Goal: Navigation & Orientation: Find specific page/section

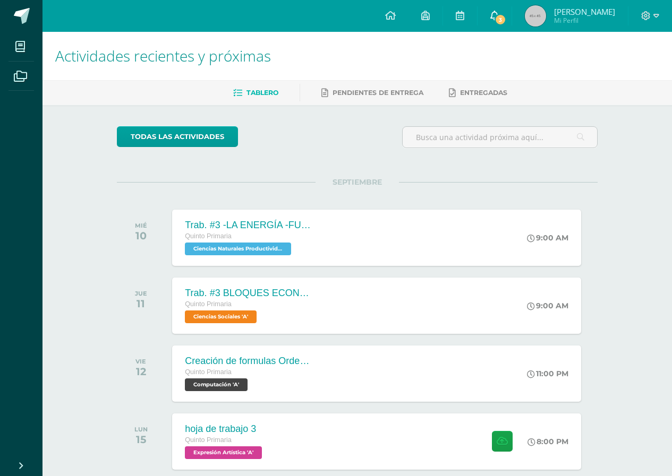
click at [506, 19] on span "3" at bounding box center [500, 20] width 12 height 12
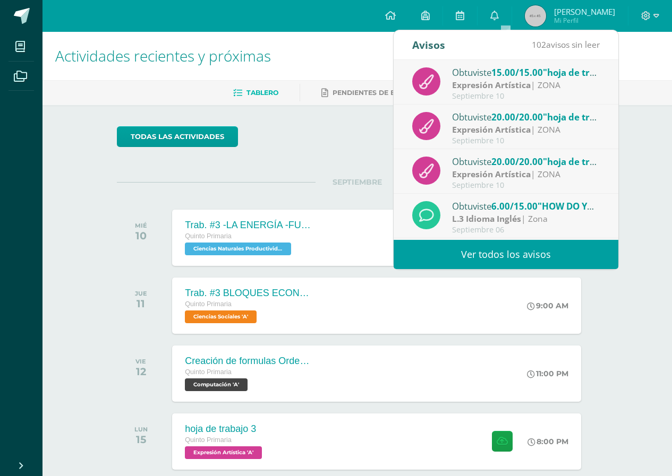
click at [346, 59] on h1 "Actividades recientes y próximas" at bounding box center [357, 56] width 604 height 48
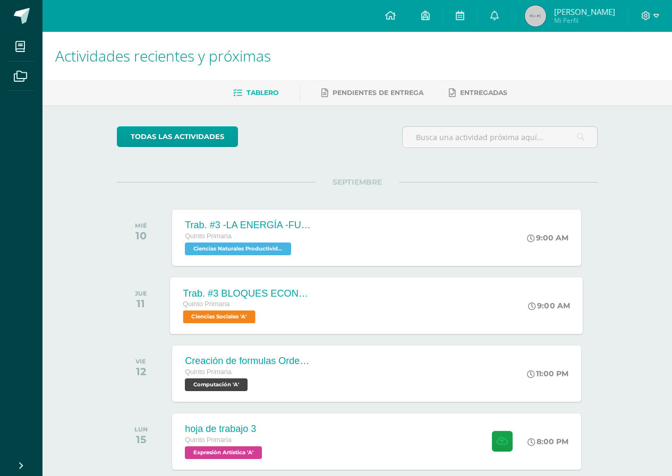
click at [227, 318] on span "Ciencias Sociales 'A'" at bounding box center [219, 317] width 72 height 13
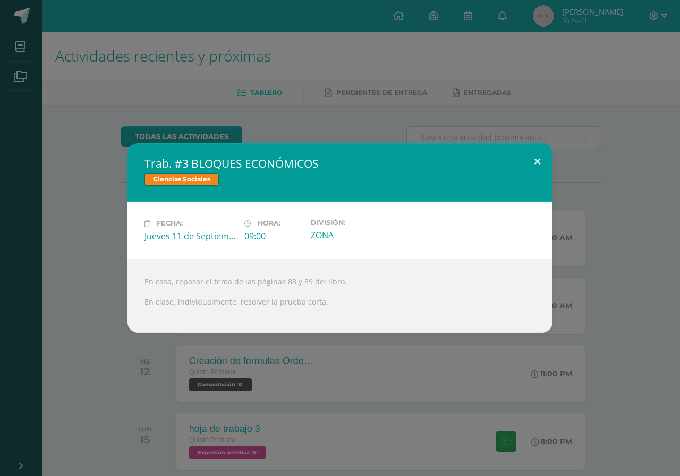
click at [533, 158] on button at bounding box center [537, 161] width 30 height 36
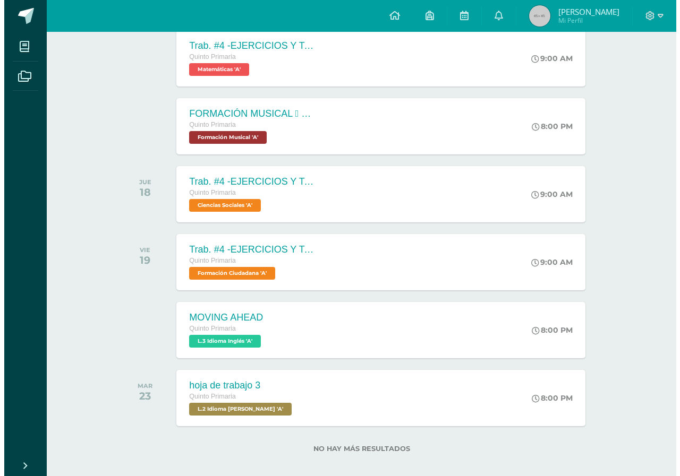
scroll to position [734, 0]
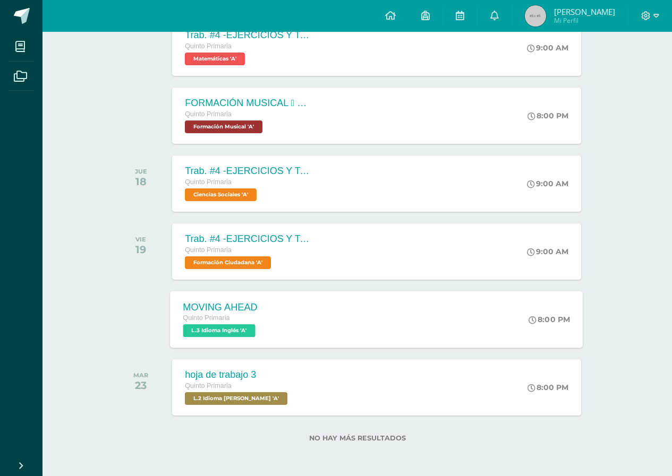
click at [215, 331] on span "L.3 Idioma Inglés 'A'" at bounding box center [219, 330] width 72 height 13
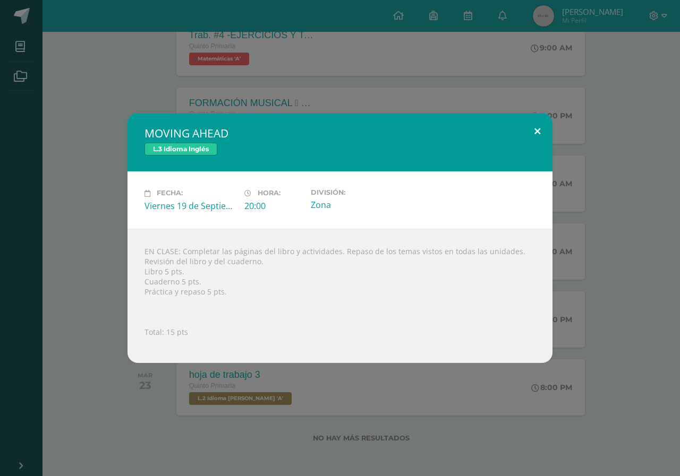
click at [538, 129] on button at bounding box center [537, 131] width 30 height 36
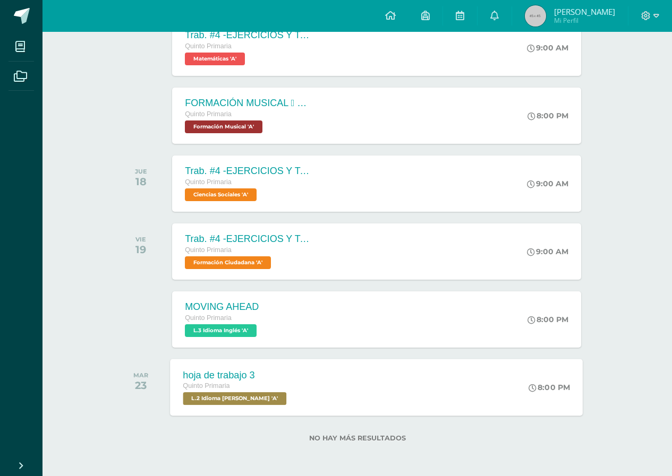
click at [220, 397] on span "L.2 Idioma [PERSON_NAME] 'A'" at bounding box center [235, 398] width 104 height 13
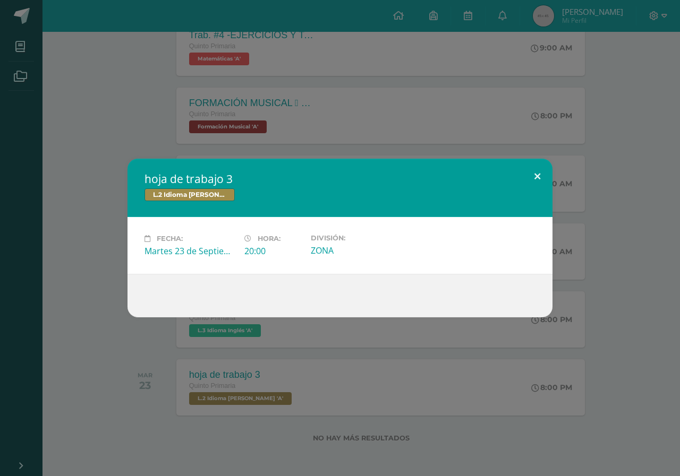
click at [536, 174] on button at bounding box center [537, 177] width 30 height 36
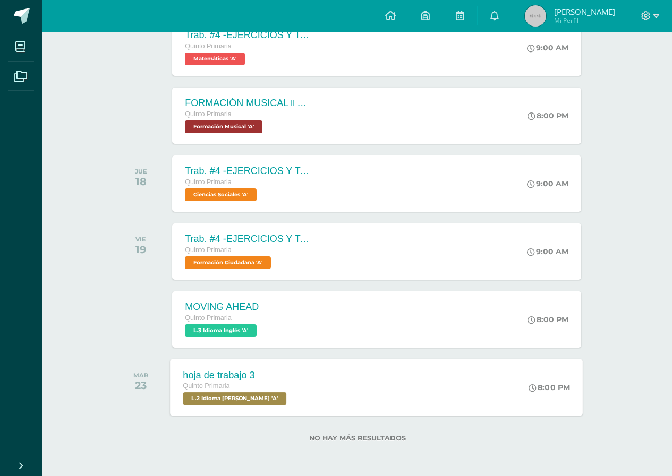
click at [210, 394] on span "L.2 Idioma [PERSON_NAME] 'A'" at bounding box center [235, 398] width 104 height 13
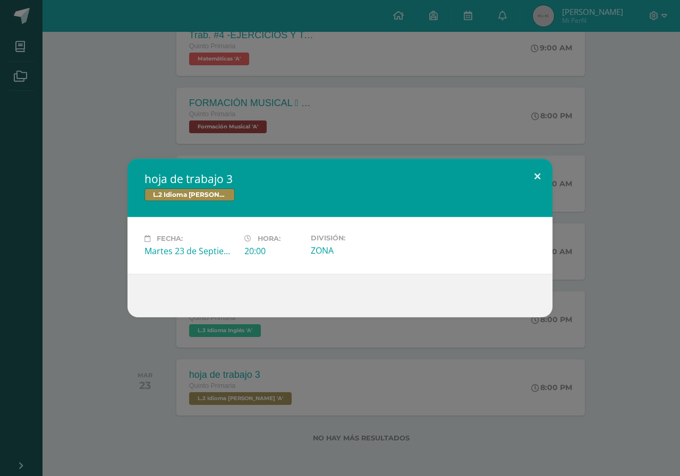
click at [538, 174] on button at bounding box center [537, 177] width 30 height 36
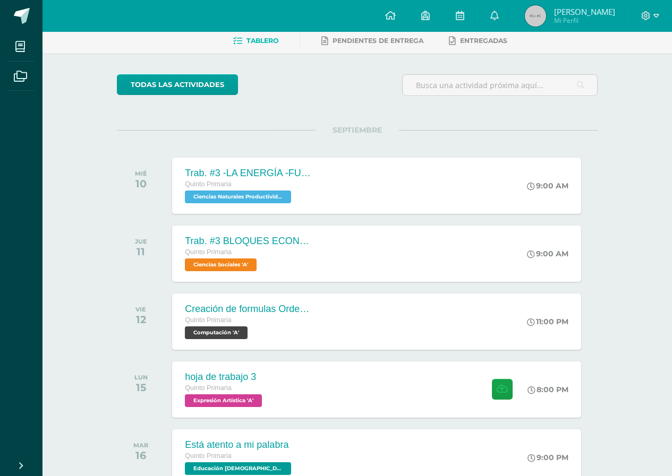
scroll to position [0, 0]
